Goal: Task Accomplishment & Management: Complete application form

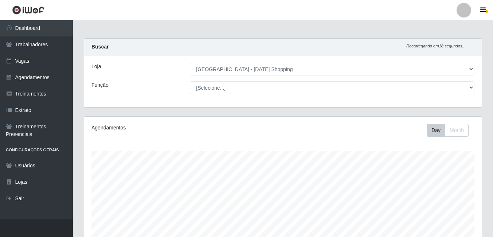
select select "471"
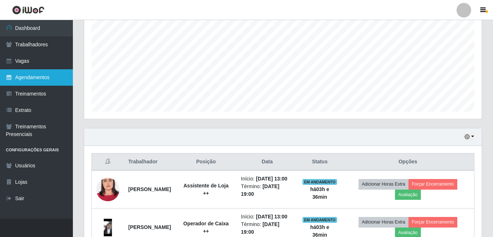
scroll to position [81, 0]
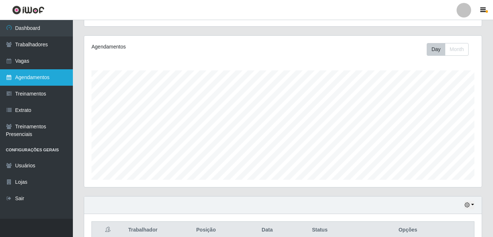
drag, startPoint x: 39, startPoint y: 77, endPoint x: 51, endPoint y: 78, distance: 12.4
click at [39, 77] on link "Agendamentos" at bounding box center [36, 77] width 73 height 16
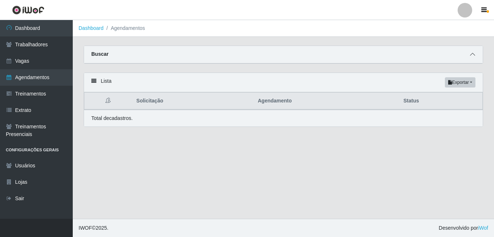
click at [475, 54] on icon at bounding box center [472, 54] width 5 height 5
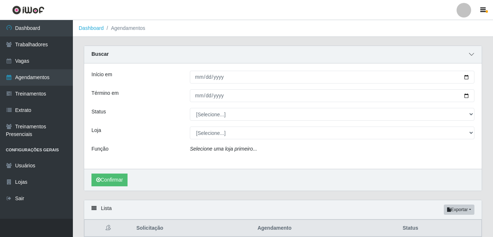
click at [475, 54] on span at bounding box center [471, 54] width 9 height 8
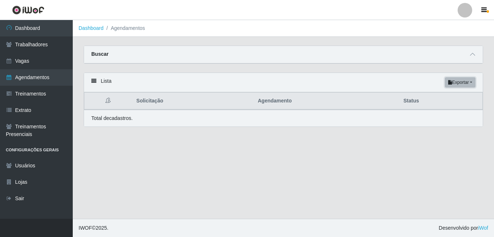
click at [458, 84] on button "Exportar" at bounding box center [460, 82] width 31 height 10
click at [309, 149] on main "Dashboard Agendamentos Carregando... Buscar Início em Término em Status [Seleci…" at bounding box center [284, 119] width 422 height 198
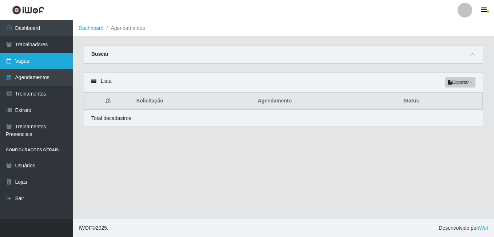
click at [24, 64] on link "Vagas" at bounding box center [36, 61] width 73 height 16
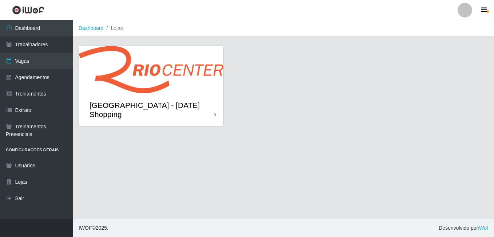
click at [145, 84] on img at bounding box center [151, 69] width 145 height 47
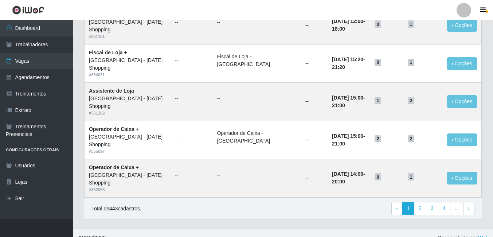
scroll to position [495, 0]
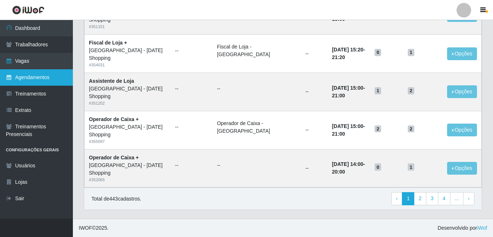
click at [37, 80] on link "Agendamentos" at bounding box center [36, 77] width 73 height 16
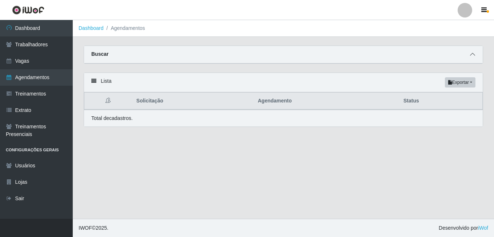
click at [475, 57] on icon at bounding box center [472, 54] width 5 height 5
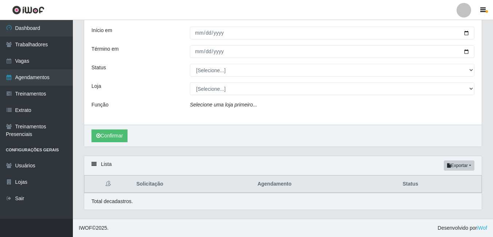
scroll to position [44, 0]
click at [452, 167] on button "Exportar" at bounding box center [458, 165] width 31 height 10
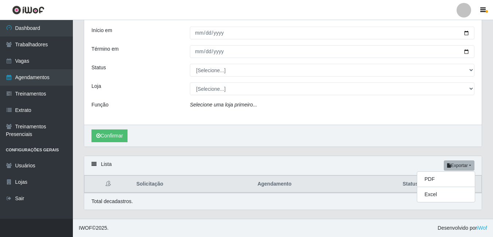
click at [342, 165] on div "Lista Exportar PDF Excel" at bounding box center [282, 165] width 397 height 19
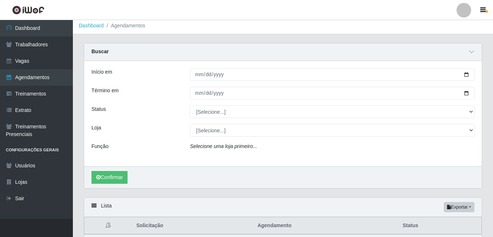
scroll to position [0, 0]
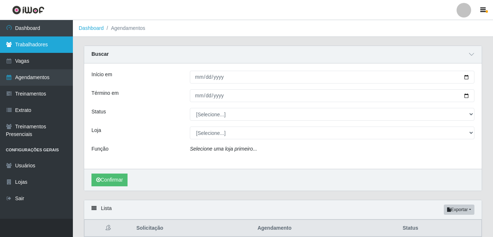
click at [28, 42] on link "Trabalhadores" at bounding box center [36, 44] width 73 height 16
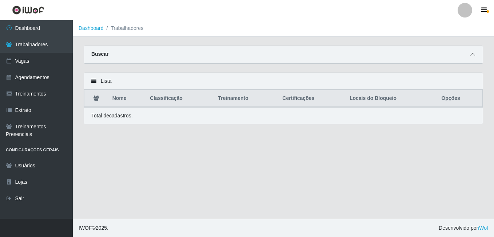
click at [473, 54] on icon at bounding box center [472, 54] width 5 height 5
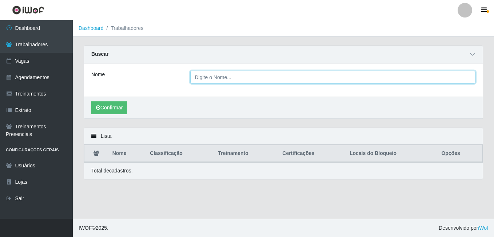
click at [376, 75] on input "Nome" at bounding box center [333, 77] width 286 height 13
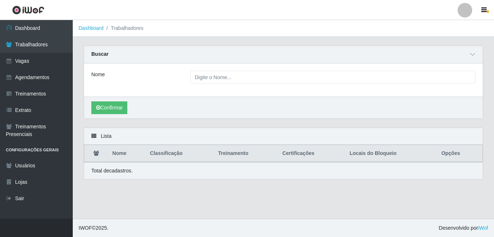
click at [154, 83] on div "Nome" at bounding box center [135, 77] width 99 height 13
click at [32, 60] on link "Vagas" at bounding box center [36, 61] width 73 height 16
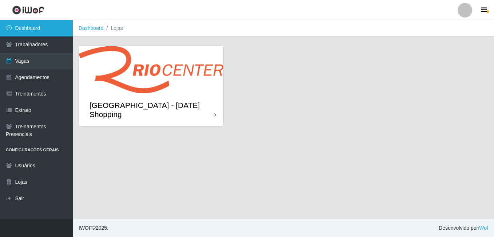
click at [33, 31] on link "Dashboard" at bounding box center [36, 28] width 73 height 16
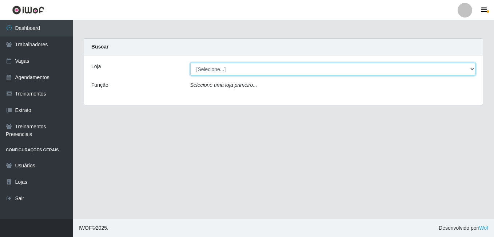
click at [474, 68] on select "[Selecione...] Rio Center - Natal Shopping" at bounding box center [333, 69] width 286 height 13
select select "471"
click at [190, 63] on select "[Selecione...] Rio Center - Natal Shopping" at bounding box center [333, 69] width 286 height 13
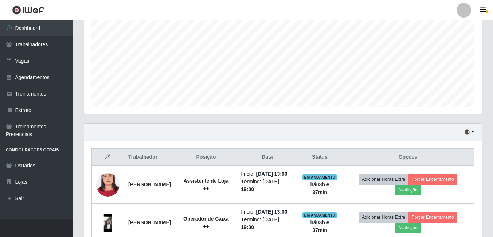
scroll to position [81, 0]
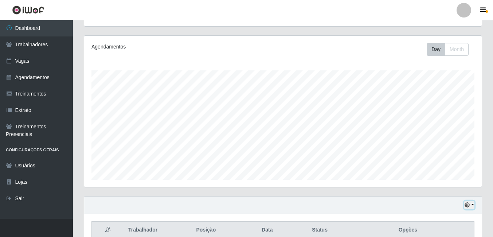
click at [473, 204] on button "button" at bounding box center [469, 205] width 10 height 8
click at [454, 50] on button "Month" at bounding box center [457, 49] width 24 height 13
click at [437, 55] on button "Day" at bounding box center [435, 49] width 19 height 13
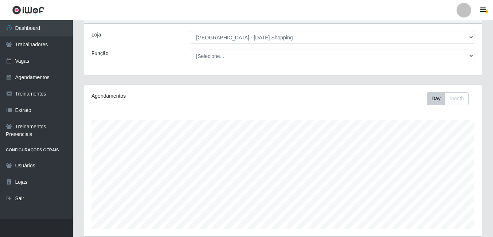
scroll to position [0, 0]
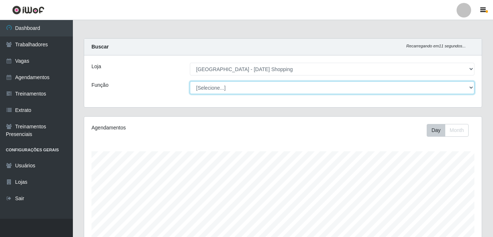
click at [469, 87] on select "[Selecione...] ASG ASG + ASG ++ Assistente de [PERSON_NAME] Assistente de [PERS…" at bounding box center [332, 87] width 284 height 13
select select "22"
click at [190, 81] on select "[Selecione...] ASG ASG + ASG ++ Assistente de [PERSON_NAME] Assistente de [PERS…" at bounding box center [332, 87] width 284 height 13
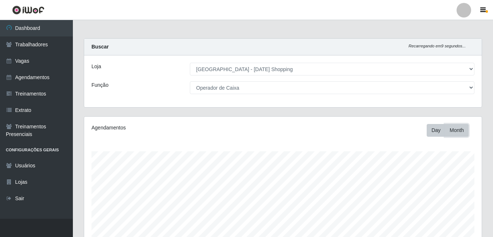
click at [458, 134] on button "Month" at bounding box center [457, 130] width 24 height 13
click at [435, 133] on button "Day" at bounding box center [435, 130] width 19 height 13
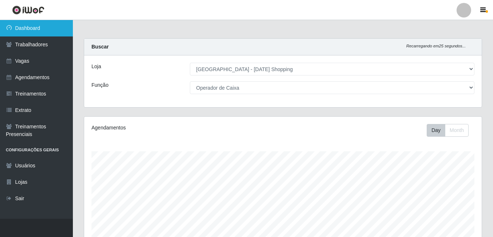
click at [39, 29] on link "Dashboard" at bounding box center [36, 28] width 73 height 16
click at [27, 31] on link "Dashboard" at bounding box center [36, 28] width 73 height 16
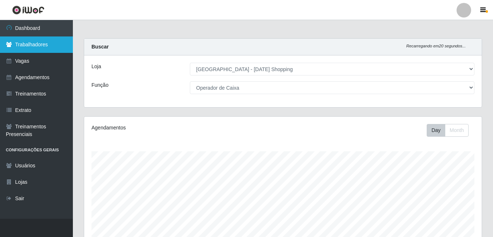
click at [28, 45] on link "Trabalhadores" at bounding box center [36, 44] width 73 height 16
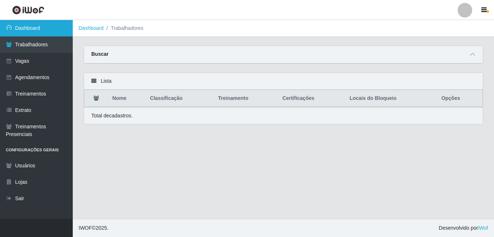
click at [30, 31] on link "Dashboard" at bounding box center [36, 28] width 73 height 16
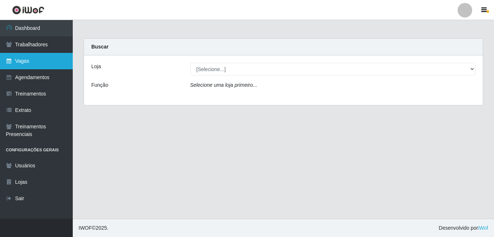
click at [23, 61] on link "Vagas" at bounding box center [36, 61] width 73 height 16
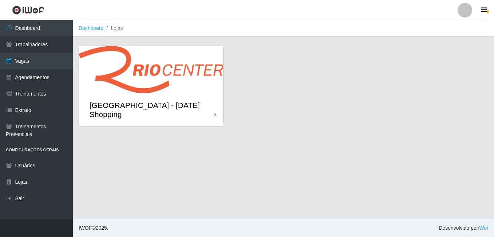
click at [197, 77] on img at bounding box center [151, 69] width 145 height 47
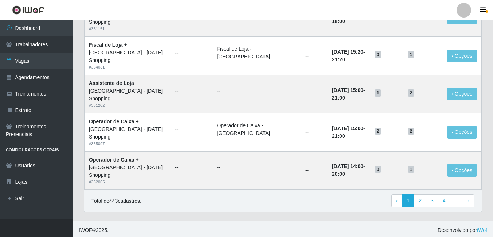
scroll to position [495, 0]
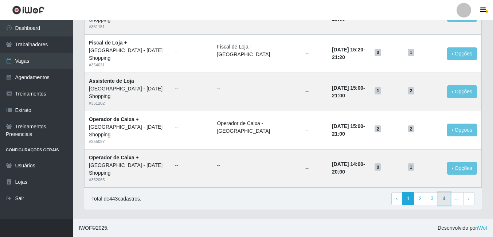
click at [443, 199] on link "4" at bounding box center [444, 198] width 12 height 13
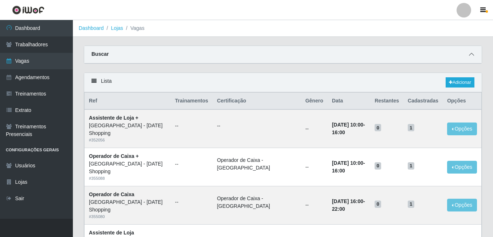
click at [471, 56] on icon at bounding box center [471, 54] width 5 height 5
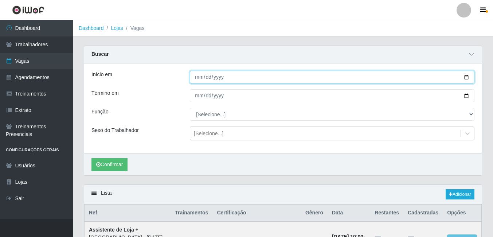
click at [466, 76] on input "Início em" at bounding box center [332, 77] width 284 height 13
type input "[DATE]"
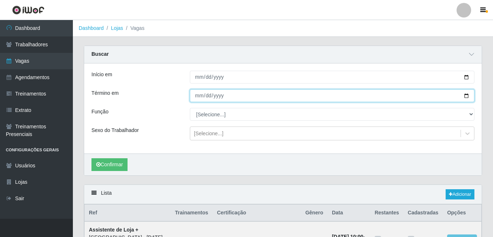
click at [467, 96] on input "Término em" at bounding box center [332, 95] width 284 height 13
type input "[DATE]"
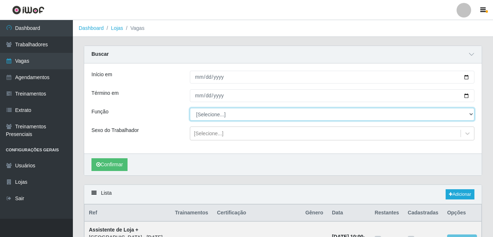
click at [410, 113] on select "[Selecione...] ASG ASG + ASG ++ Assistente de [PERSON_NAME] Assistente de [PERS…" at bounding box center [332, 114] width 284 height 13
select select "22"
click at [190, 108] on select "[Selecione...] ASG ASG + ASG ++ Assistente de [PERSON_NAME] Assistente de [PERS…" at bounding box center [332, 114] width 284 height 13
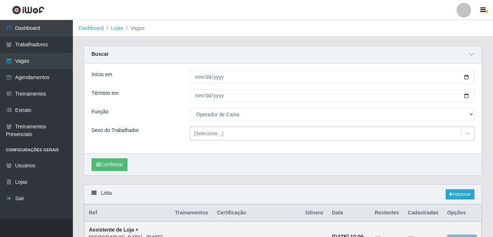
click at [319, 133] on div "[Selecione...]" at bounding box center [325, 133] width 270 height 12
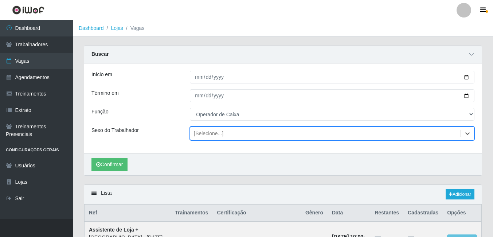
click at [319, 133] on div "[Selecione...]" at bounding box center [325, 133] width 270 height 12
click at [112, 169] on button "Confirmar" at bounding box center [109, 164] width 36 height 13
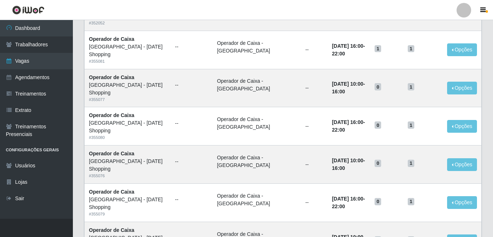
scroll to position [378, 0]
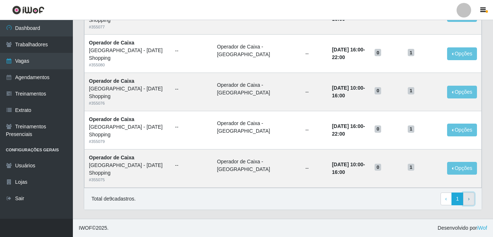
click at [469, 198] on span "›" at bounding box center [468, 198] width 2 height 6
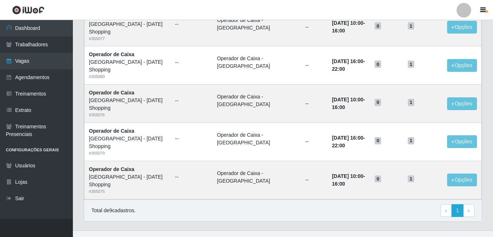
scroll to position [255, 0]
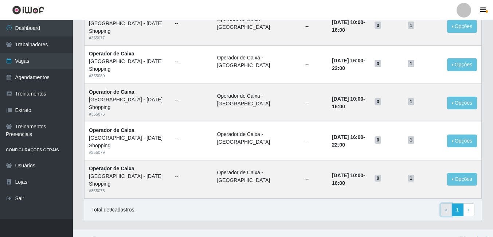
click at [446, 211] on span "‹" at bounding box center [446, 209] width 2 height 6
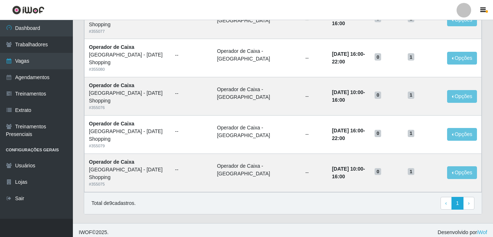
scroll to position [266, 0]
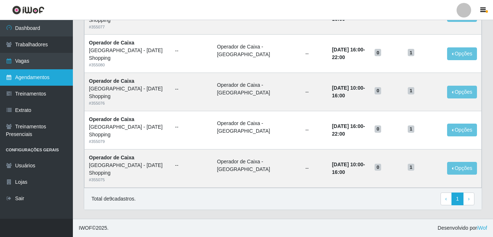
click at [35, 79] on link "Agendamentos" at bounding box center [36, 77] width 73 height 16
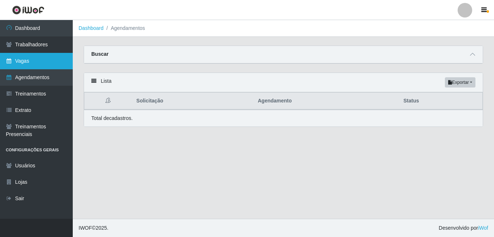
click at [26, 63] on link "Vagas" at bounding box center [36, 61] width 73 height 16
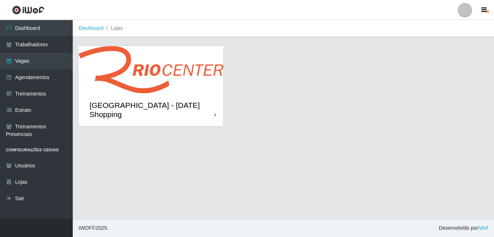
click at [189, 87] on img at bounding box center [151, 69] width 145 height 47
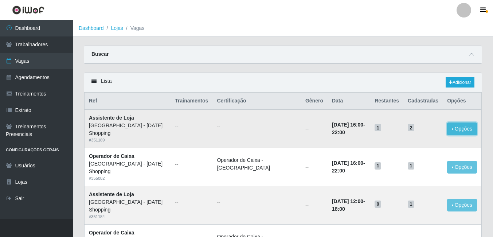
click at [468, 128] on button "Opções" at bounding box center [462, 128] width 30 height 13
click at [237, 135] on td "--" at bounding box center [256, 128] width 88 height 38
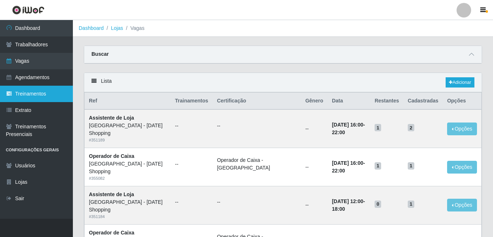
click at [33, 92] on link "Treinamentos" at bounding box center [36, 94] width 73 height 16
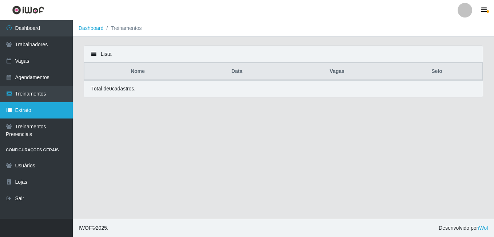
click at [26, 108] on link "Extrato" at bounding box center [36, 110] width 73 height 16
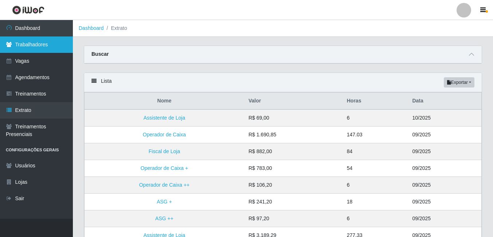
click at [35, 42] on link "Trabalhadores" at bounding box center [36, 44] width 73 height 16
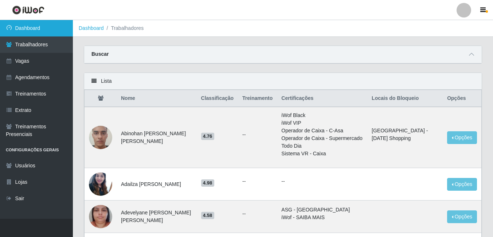
click at [16, 28] on link "Dashboard" at bounding box center [36, 28] width 73 height 16
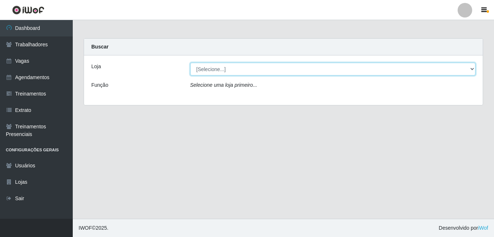
click at [471, 69] on select "[Selecione...] Rio Center - Natal Shopping" at bounding box center [333, 69] width 286 height 13
select select "471"
click at [190, 63] on select "[Selecione...] Rio Center - Natal Shopping" at bounding box center [333, 69] width 286 height 13
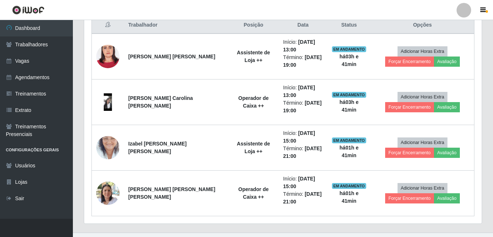
scroll to position [291, 0]
